Goal: Book appointment/travel/reservation

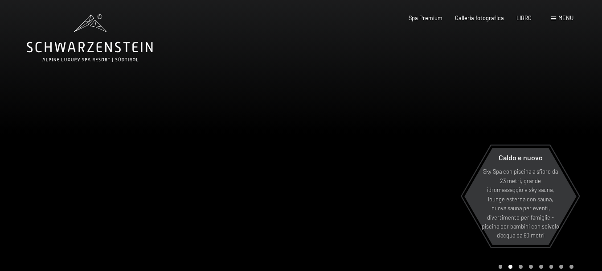
click at [560, 16] on font "menu" at bounding box center [565, 17] width 15 height 7
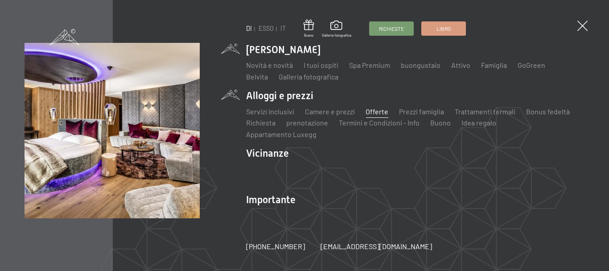
click at [372, 115] on font "Offerte" at bounding box center [376, 111] width 23 height 8
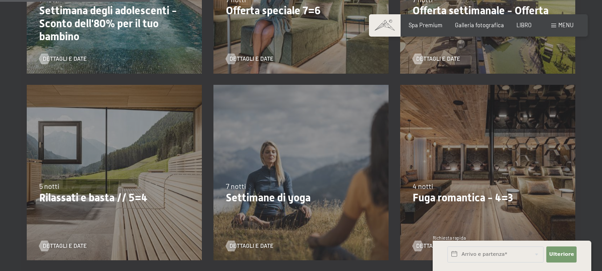
scroll to position [446, 0]
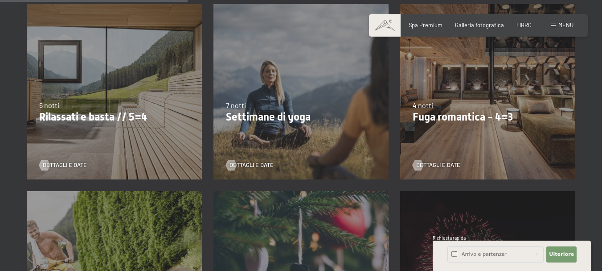
click at [498, 111] on font "Fuga romantica - 4=3" at bounding box center [463, 117] width 100 height 12
click at [562, 23] on font "menu" at bounding box center [565, 24] width 15 height 7
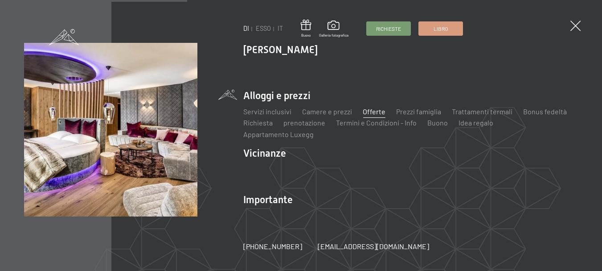
scroll to position [448, 0]
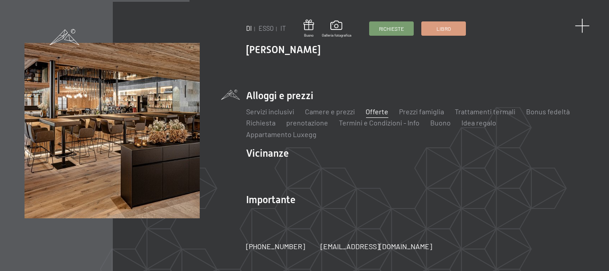
drag, startPoint x: 586, startPoint y: 18, endPoint x: 583, endPoint y: 24, distance: 6.6
click at [584, 23] on div "DI ESSO IT Buono Galleria fotografica Richieste Libro DI ESSO IT Lo Schwarzenst…" at bounding box center [304, 135] width 609 height 271
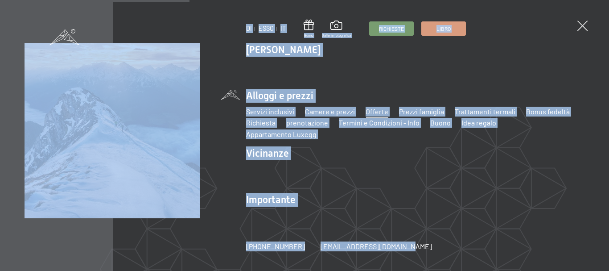
click at [421, 179] on ul "Lo Schwarzenstein Novità e novità I tuoi ospiti Spa Premium buongustaio Attivo …" at bounding box center [415, 135] width 338 height 185
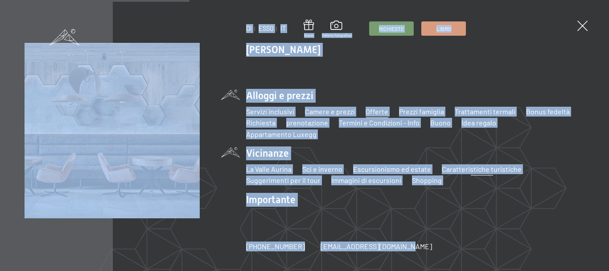
drag, startPoint x: 468, startPoint y: 198, endPoint x: 472, endPoint y: 165, distance: 33.1
click at [467, 197] on li "Importante Posizione e arrivo Paga online Webcam e meteo Scarica" at bounding box center [415, 210] width 338 height 35
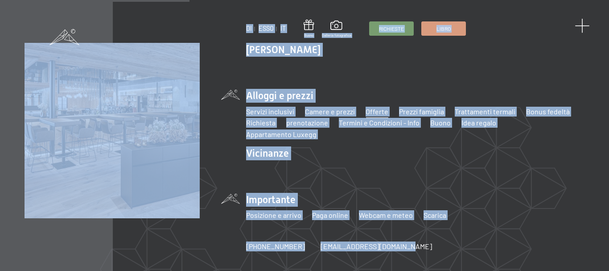
click at [586, 25] on span at bounding box center [581, 26] width 15 height 15
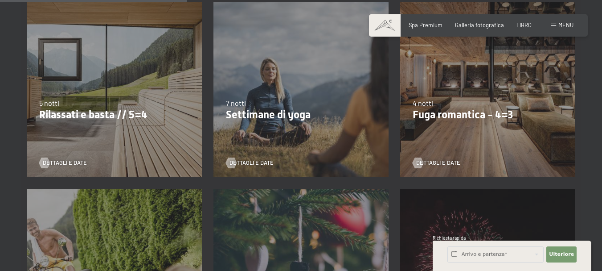
click at [489, 118] on div "09.11.–05.12.2025 08.12.–19.12.2025 11.01.–23.01.2026 08.03.–27.03.2026 29.03.–…" at bounding box center [487, 89] width 187 height 187
click at [454, 81] on div "09.11.–05.12.2025 08.12.–19.12.2025 11.01.–23.01.2026 08.03.–27.03.2026 29.03.–…" at bounding box center [487, 89] width 187 height 187
click at [433, 98] on div "4 notti Fuga romantica - 4=3" at bounding box center [488, 109] width 150 height 23
drag, startPoint x: 510, startPoint y: 73, endPoint x: 488, endPoint y: 103, distance: 37.3
click at [510, 75] on div "09.11.–05.12.2025 08.12.–19.12.2025 11.01.–23.01.2026 08.03.–27.03.2026 29.03.–…" at bounding box center [487, 89] width 187 height 187
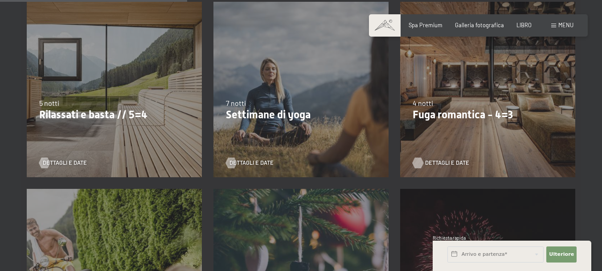
click at [447, 159] on font "Dettagli e date" at bounding box center [447, 162] width 44 height 7
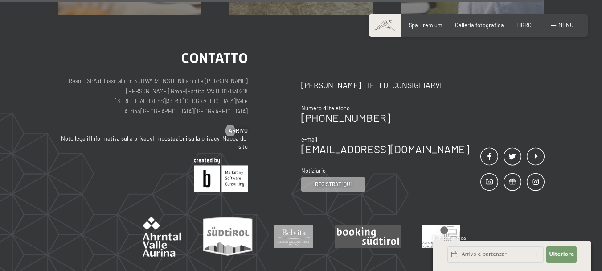
scroll to position [847, 0]
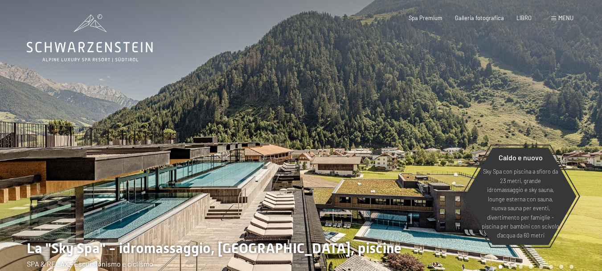
click at [565, 21] on div "menu" at bounding box center [562, 18] width 22 height 8
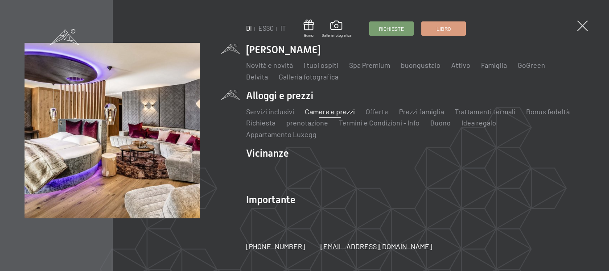
click at [326, 115] on font "Camere e prezzi" at bounding box center [330, 111] width 50 height 8
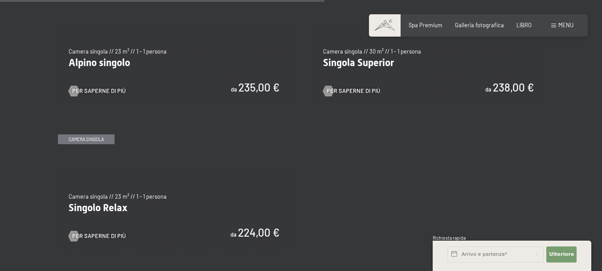
scroll to position [1248, 0]
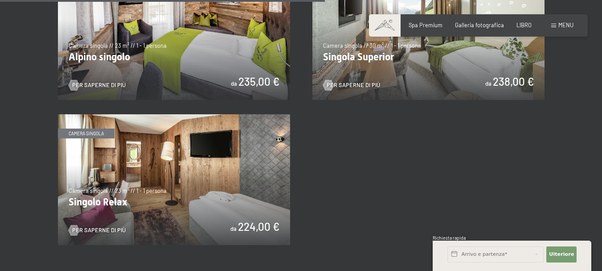
click at [213, 162] on label "Consenso al marketing*" at bounding box center [249, 160] width 79 height 9
click at [210, 162] on input "Consenso al marketing*" at bounding box center [205, 160] width 9 height 9
checkbox input "false"
click at [203, 196] on img at bounding box center [174, 179] width 232 height 131
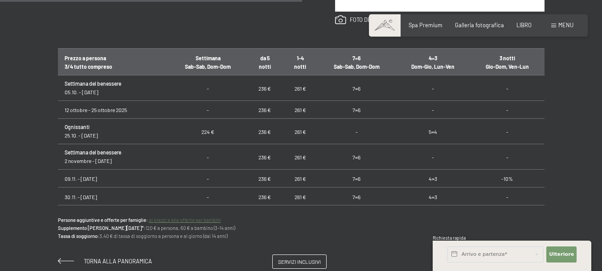
scroll to position [530, 0]
